Goal: Task Accomplishment & Management: Complete application form

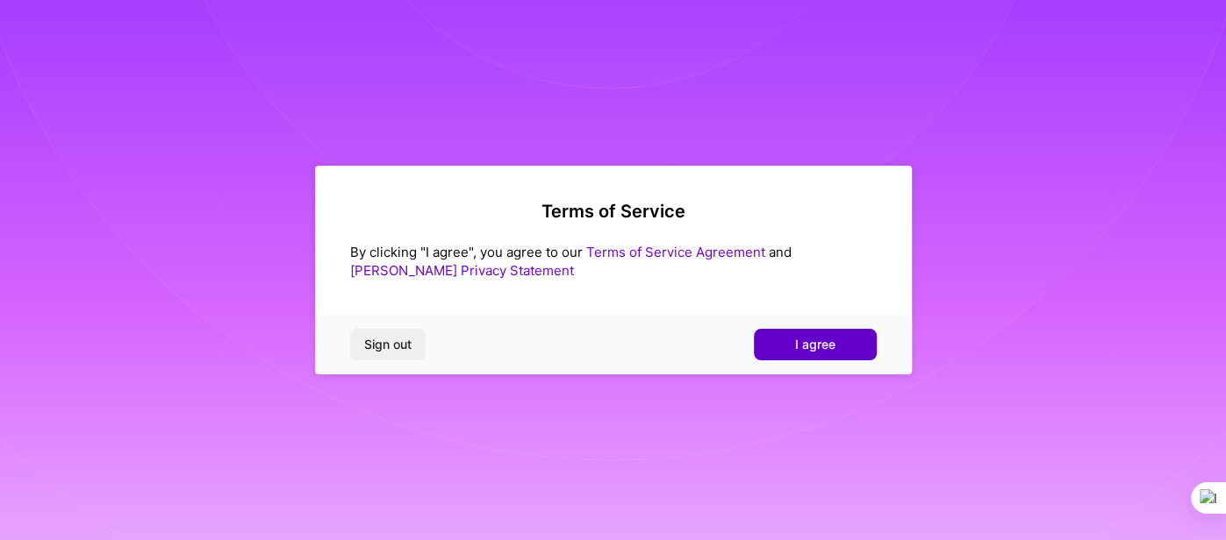
click at [805, 349] on span "I agree" at bounding box center [815, 345] width 40 height 18
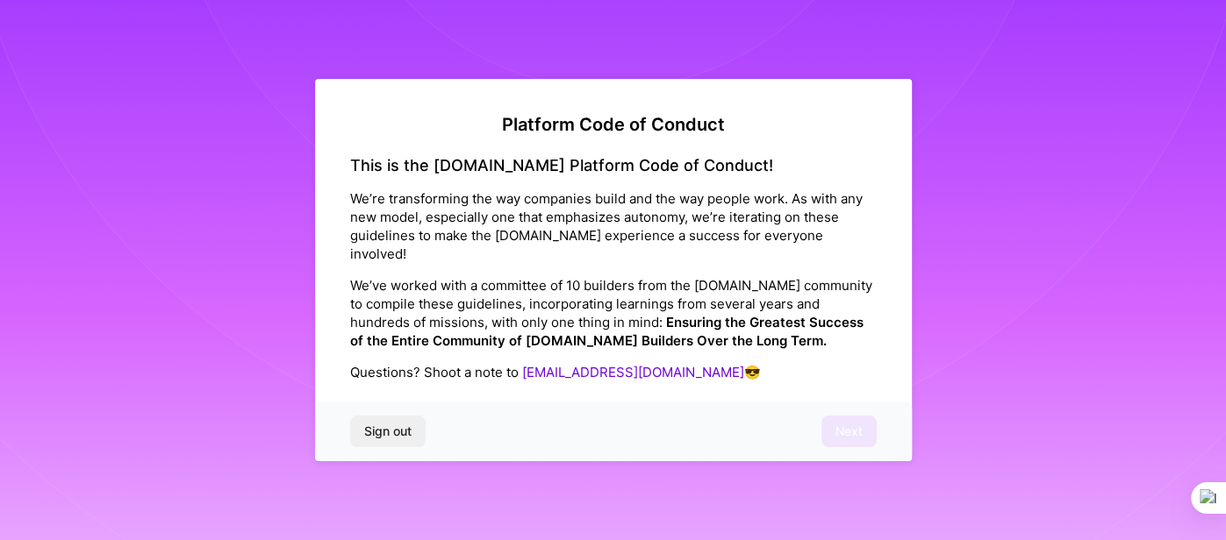
click at [432, 385] on div "This is the A.Team Platform Code of Conduct! We’re transforming the way compani…" at bounding box center [613, 286] width 526 height 261
click at [469, 383] on div "This is the A.Team Platform Code of Conduct! We’re transforming the way compani…" at bounding box center [613, 286] width 526 height 261
click at [644, 383] on div "This is the A.Team Platform Code of Conduct! We’re transforming the way compani…" at bounding box center [613, 286] width 526 height 261
click at [715, 363] on p "Questions? Shoot a note to help@a.team 😎" at bounding box center [613, 372] width 526 height 18
click at [840, 447] on div "Sign out Next" at bounding box center [613, 432] width 597 height 60
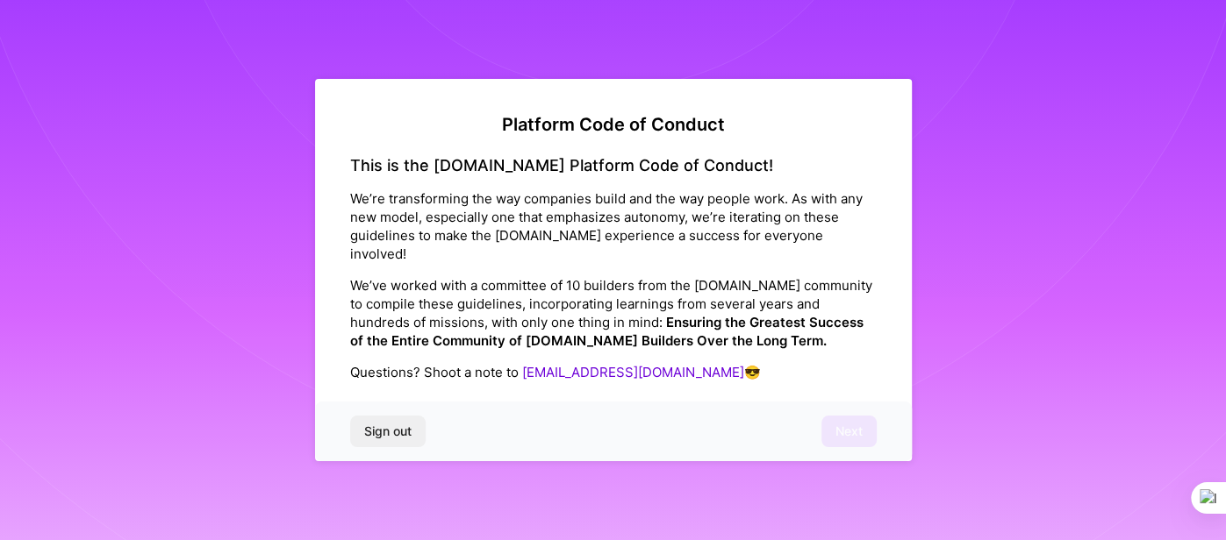
click at [385, 435] on span "Sign out" at bounding box center [387, 432] width 47 height 18
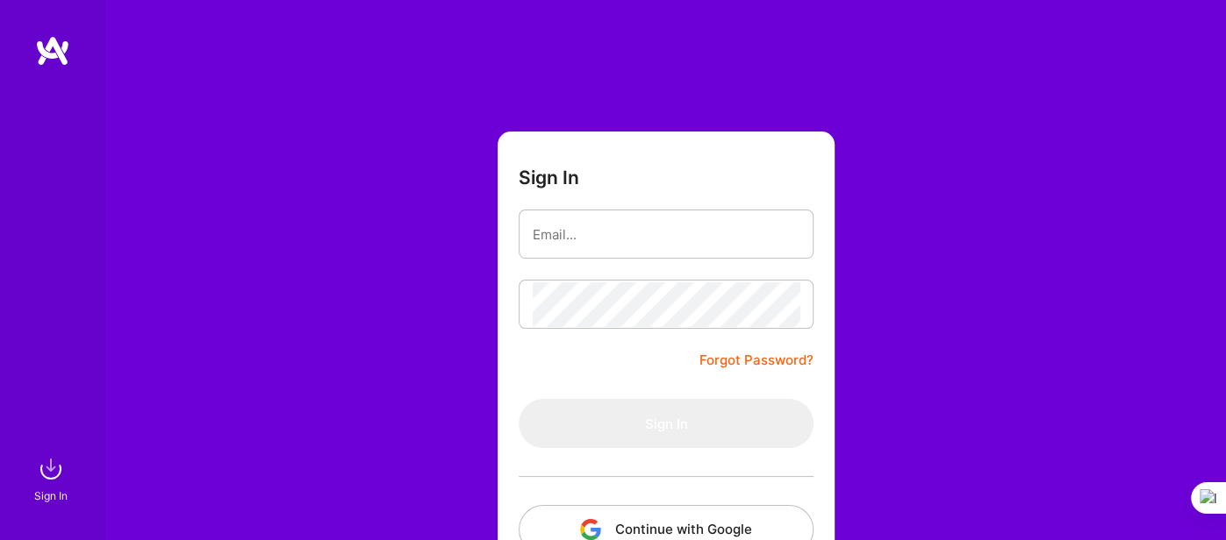
type input "[EMAIL_ADDRESS][DOMAIN_NAME]"
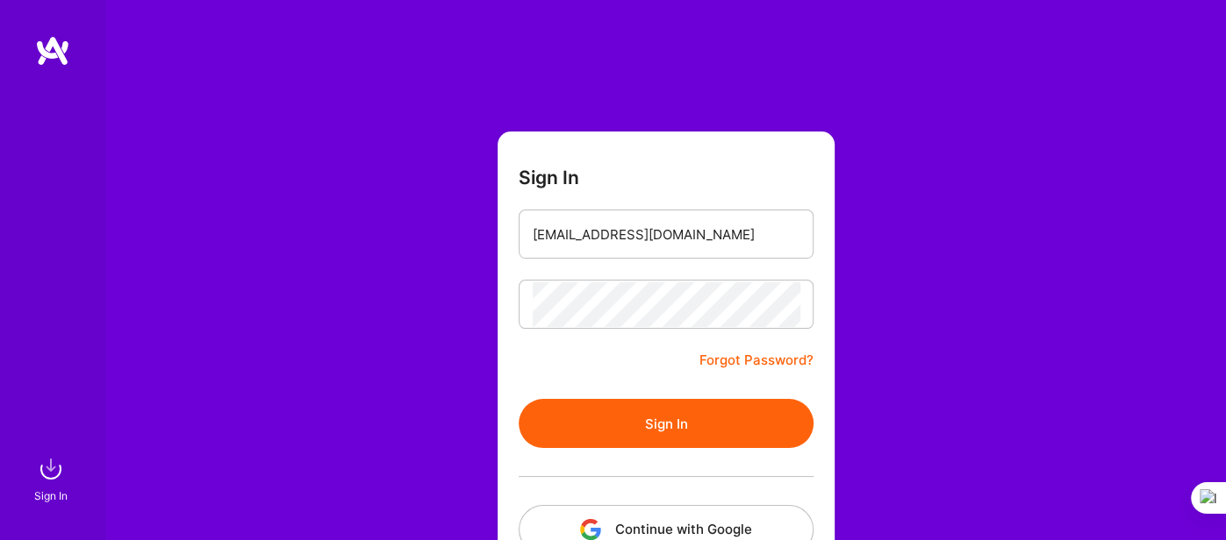
click at [672, 422] on button "Sign In" at bounding box center [666, 423] width 295 height 49
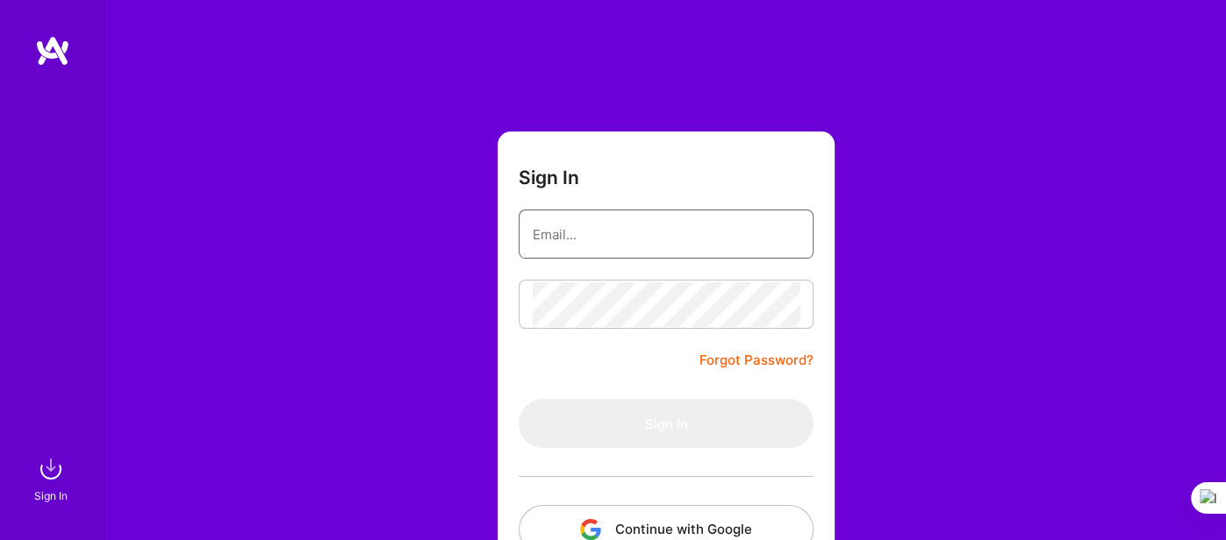
type input "[EMAIL_ADDRESS][DOMAIN_NAME]"
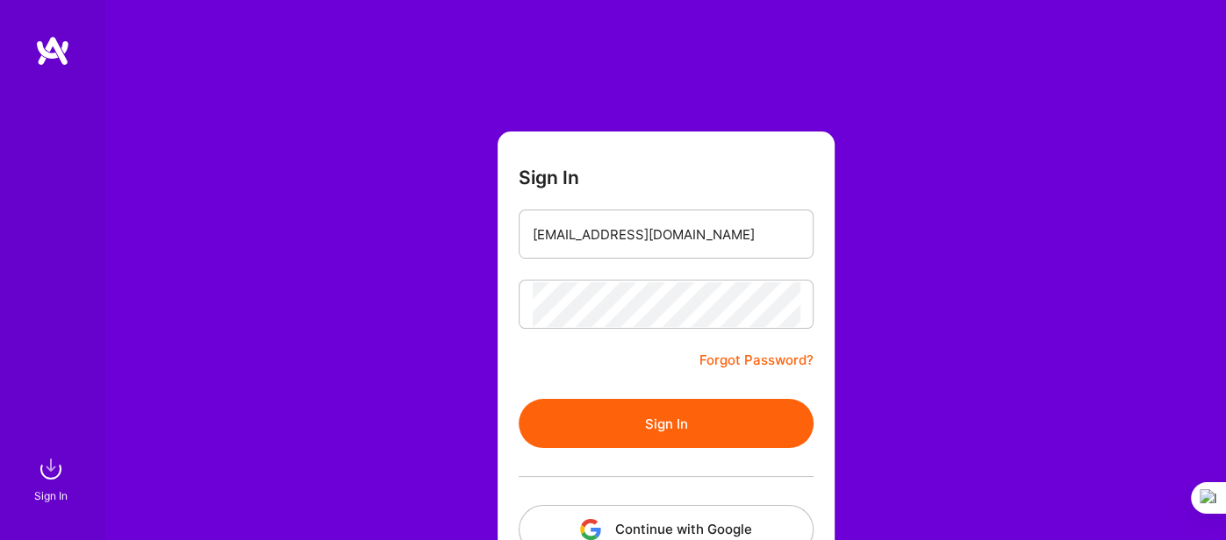
click at [649, 417] on button "Sign In" at bounding box center [666, 423] width 295 height 49
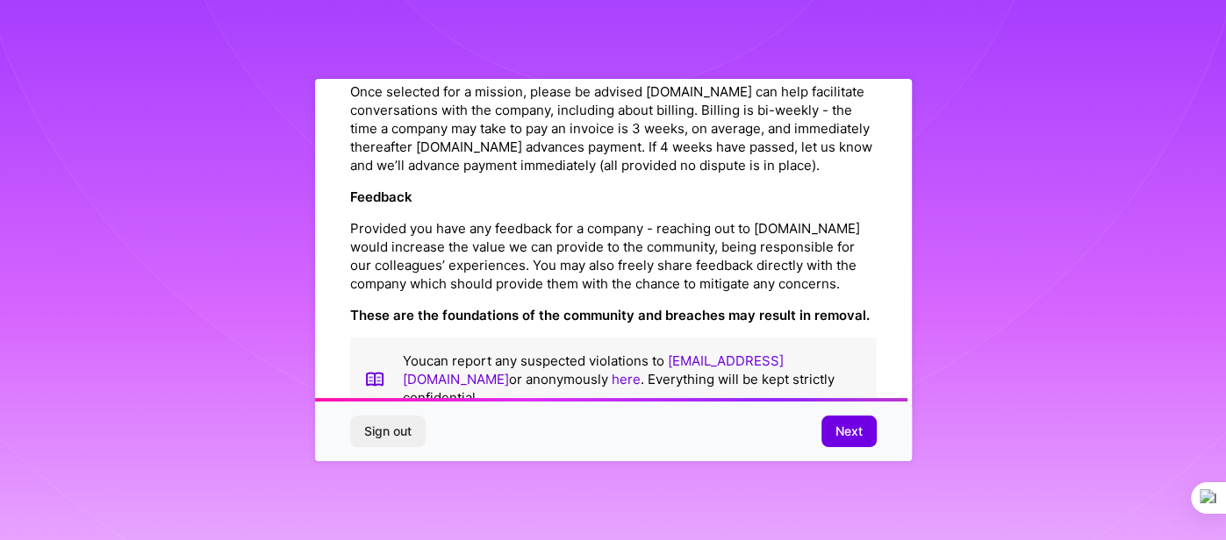
scroll to position [2029, 0]
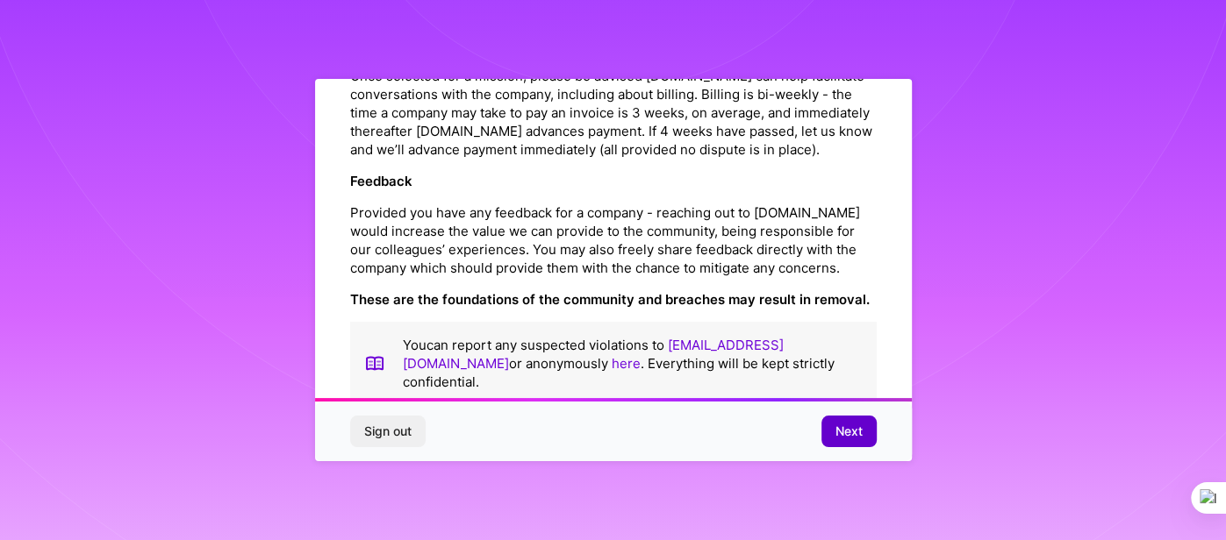
click at [856, 436] on span "Next" at bounding box center [848, 432] width 27 height 18
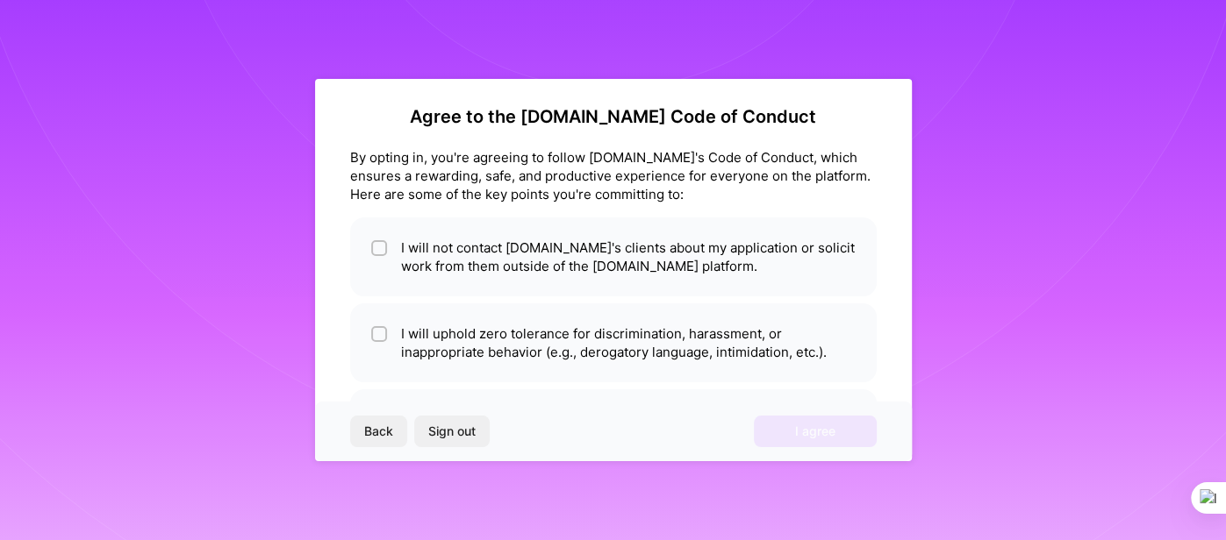
scroll to position [0, 0]
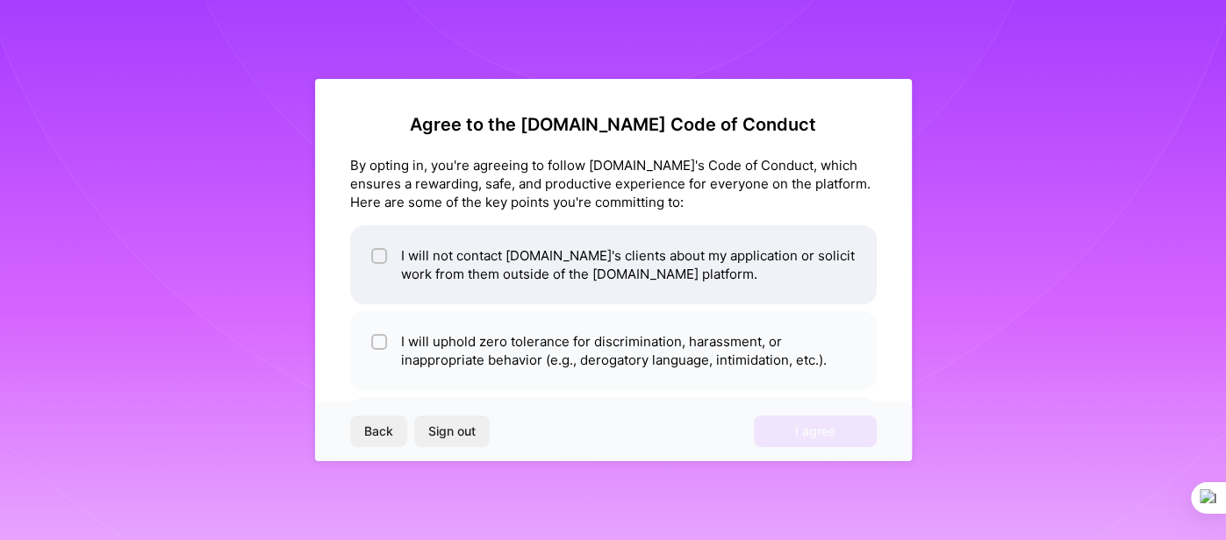
click at [376, 259] on input "checkbox" at bounding box center [381, 257] width 12 height 12
checkbox input "true"
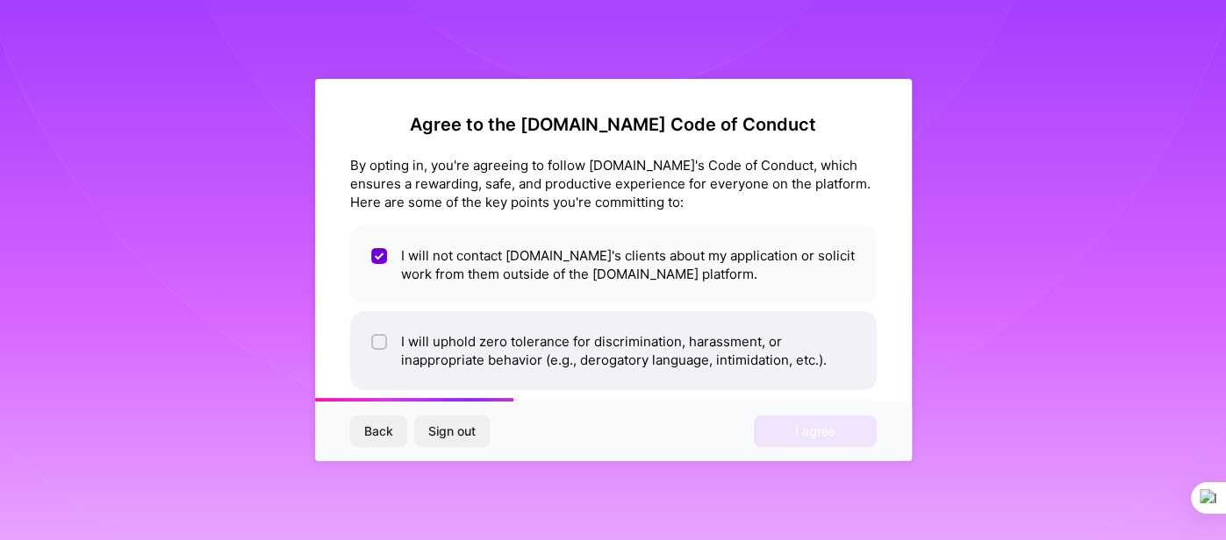
click at [377, 341] on input "checkbox" at bounding box center [381, 343] width 12 height 12
checkbox input "true"
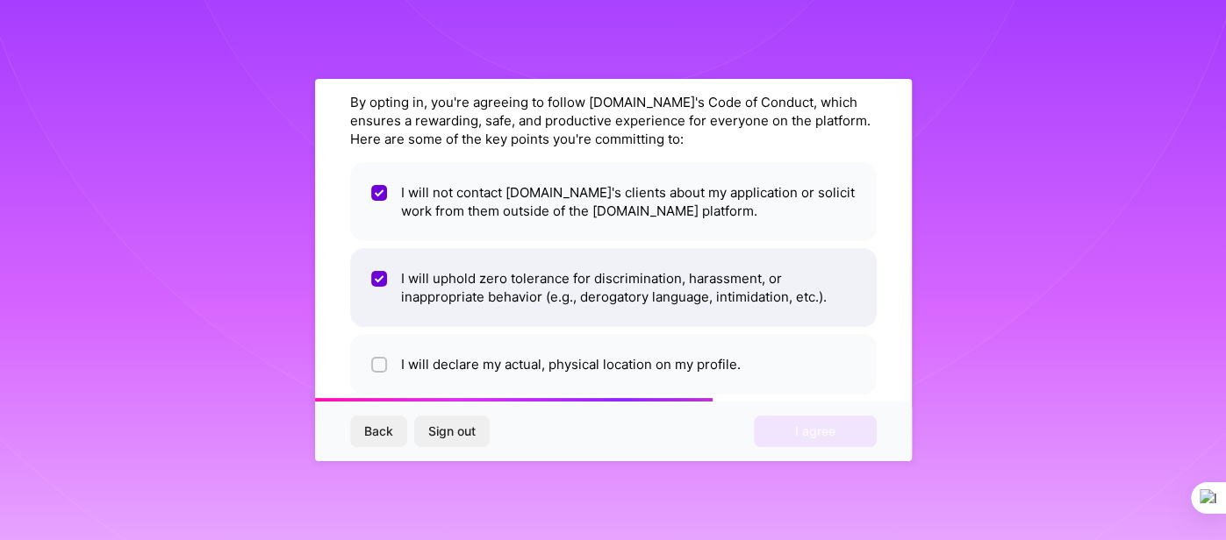
scroll to position [90, 0]
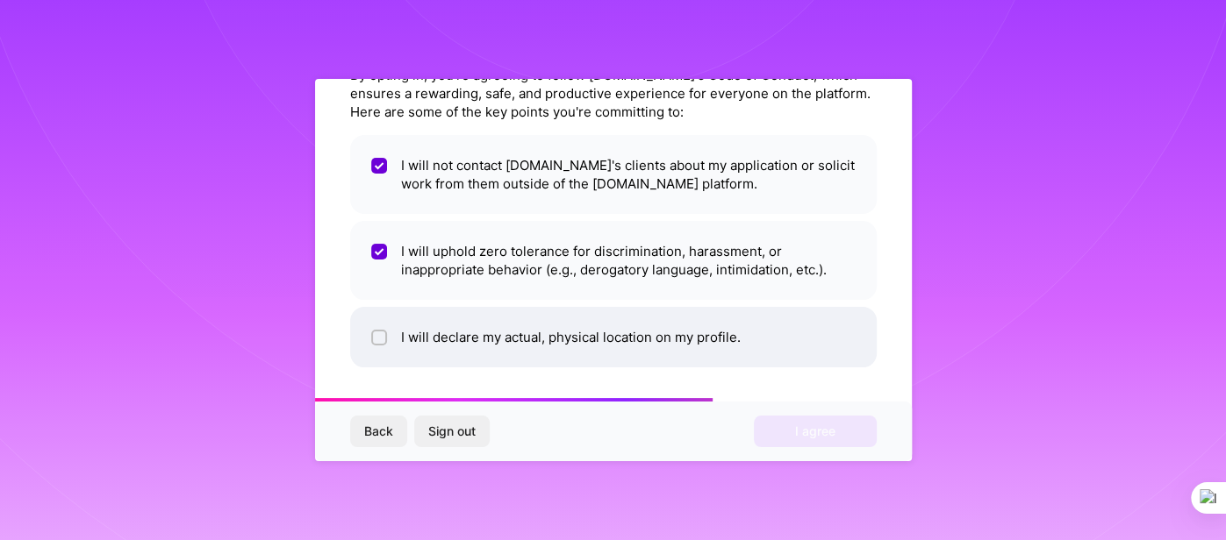
click at [378, 339] on input "checkbox" at bounding box center [381, 339] width 12 height 12
checkbox input "true"
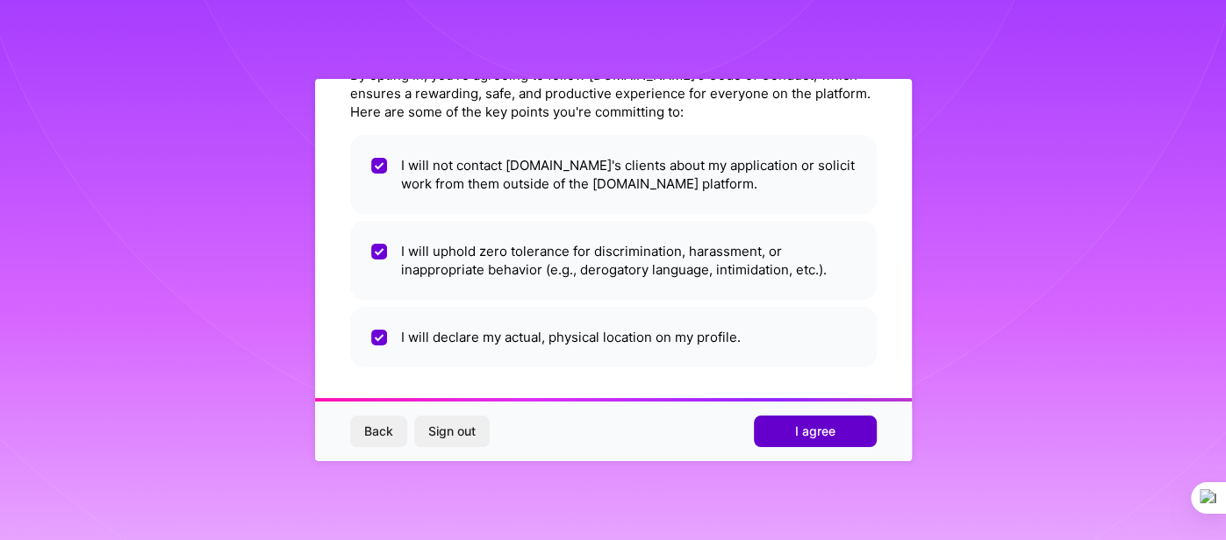
click at [802, 431] on span "I agree" at bounding box center [815, 432] width 40 height 18
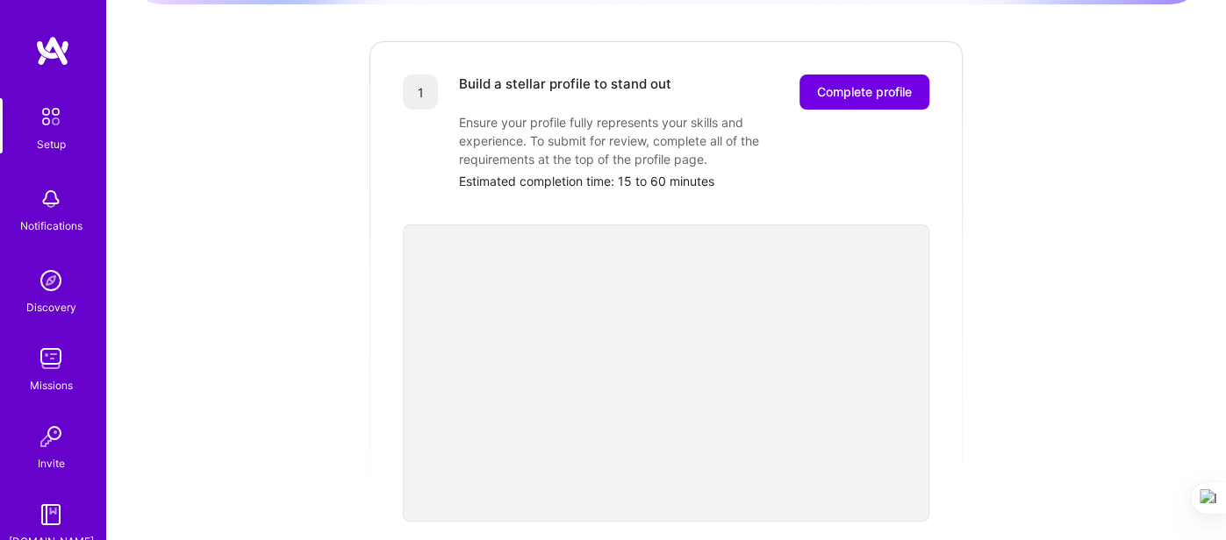
scroll to position [230, 0]
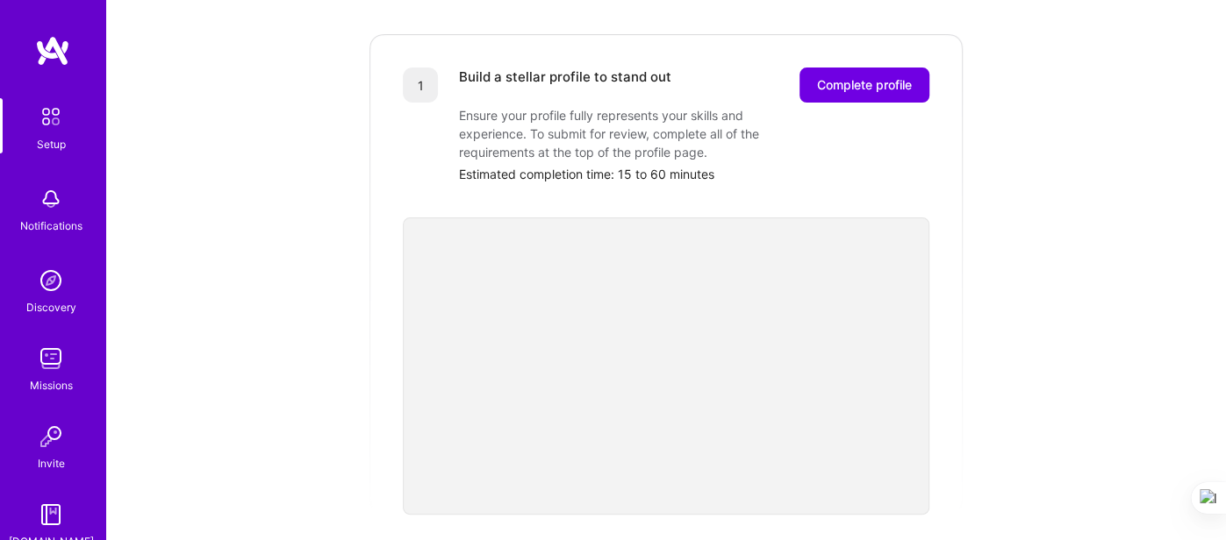
click at [297, 211] on div "Getting started as an A.Team Builder Complete the steps below to request to joi…" at bounding box center [665, 455] width 1077 height 1344
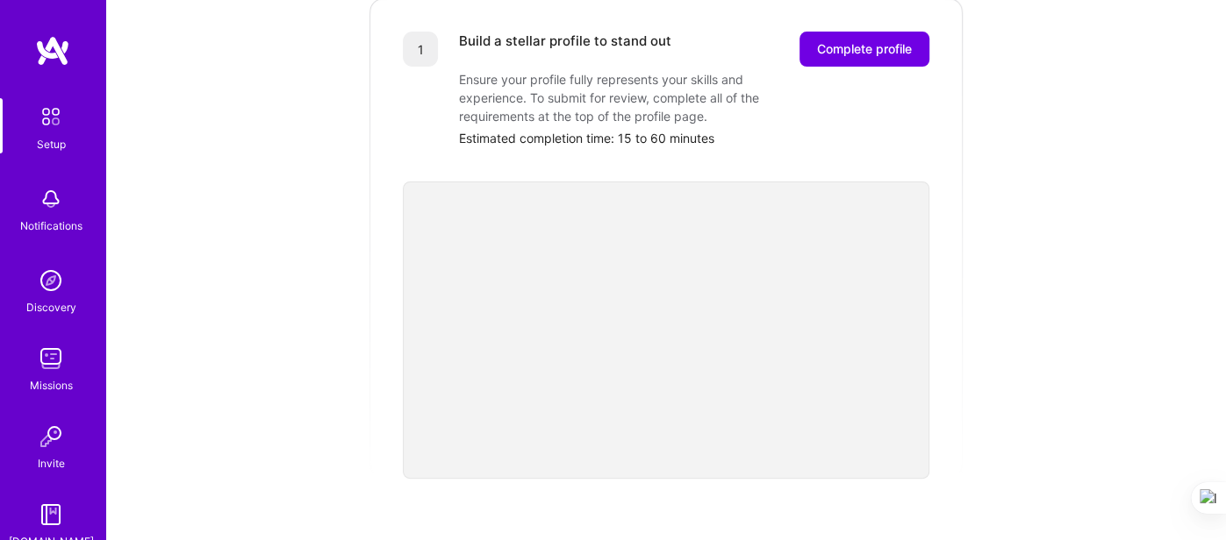
scroll to position [240, 0]
